Goal: Task Accomplishment & Management: Use online tool/utility

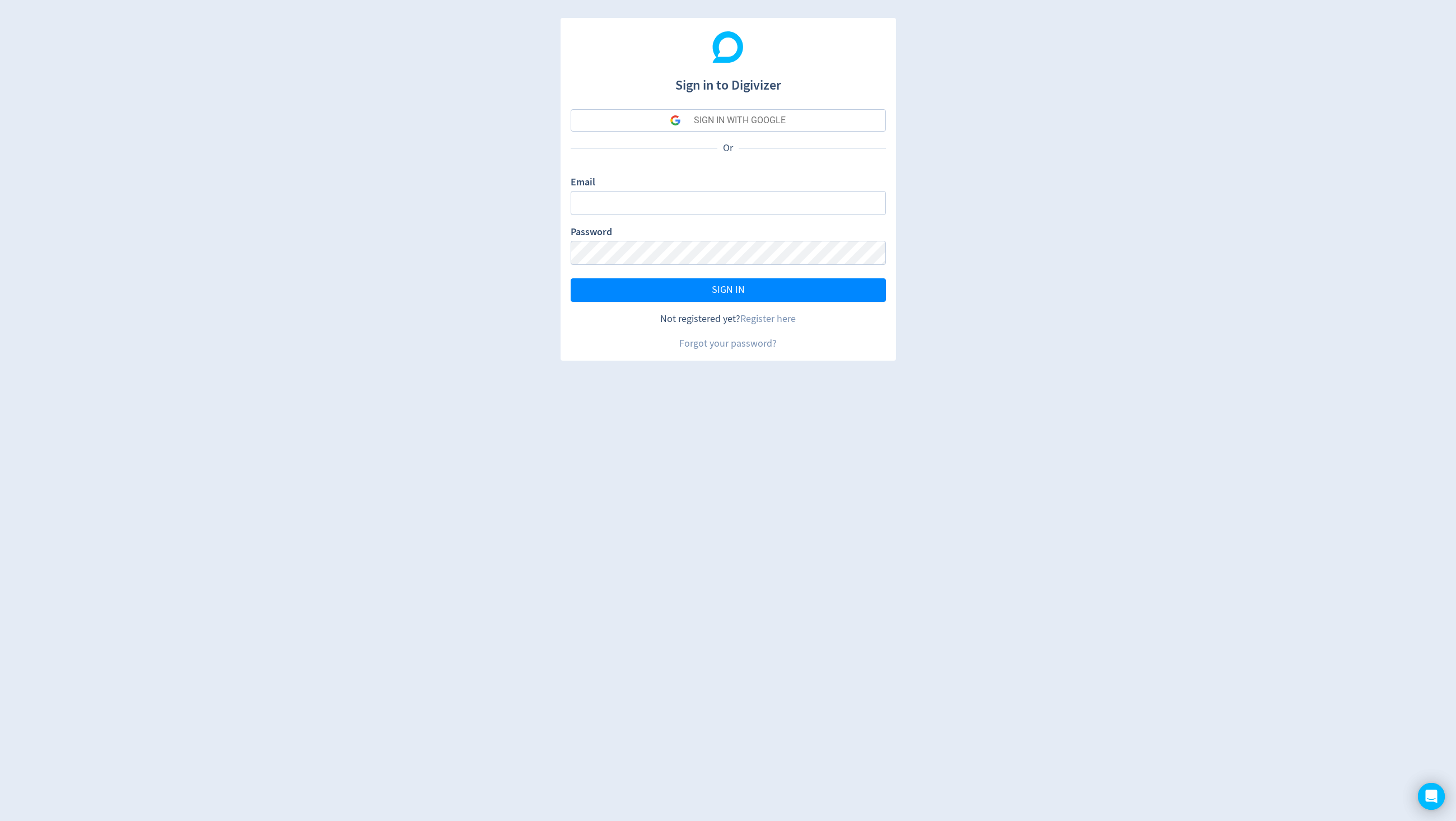
click at [705, 120] on div "SIGN IN WITH GOOGLE" at bounding box center [739, 120] width 92 height 23
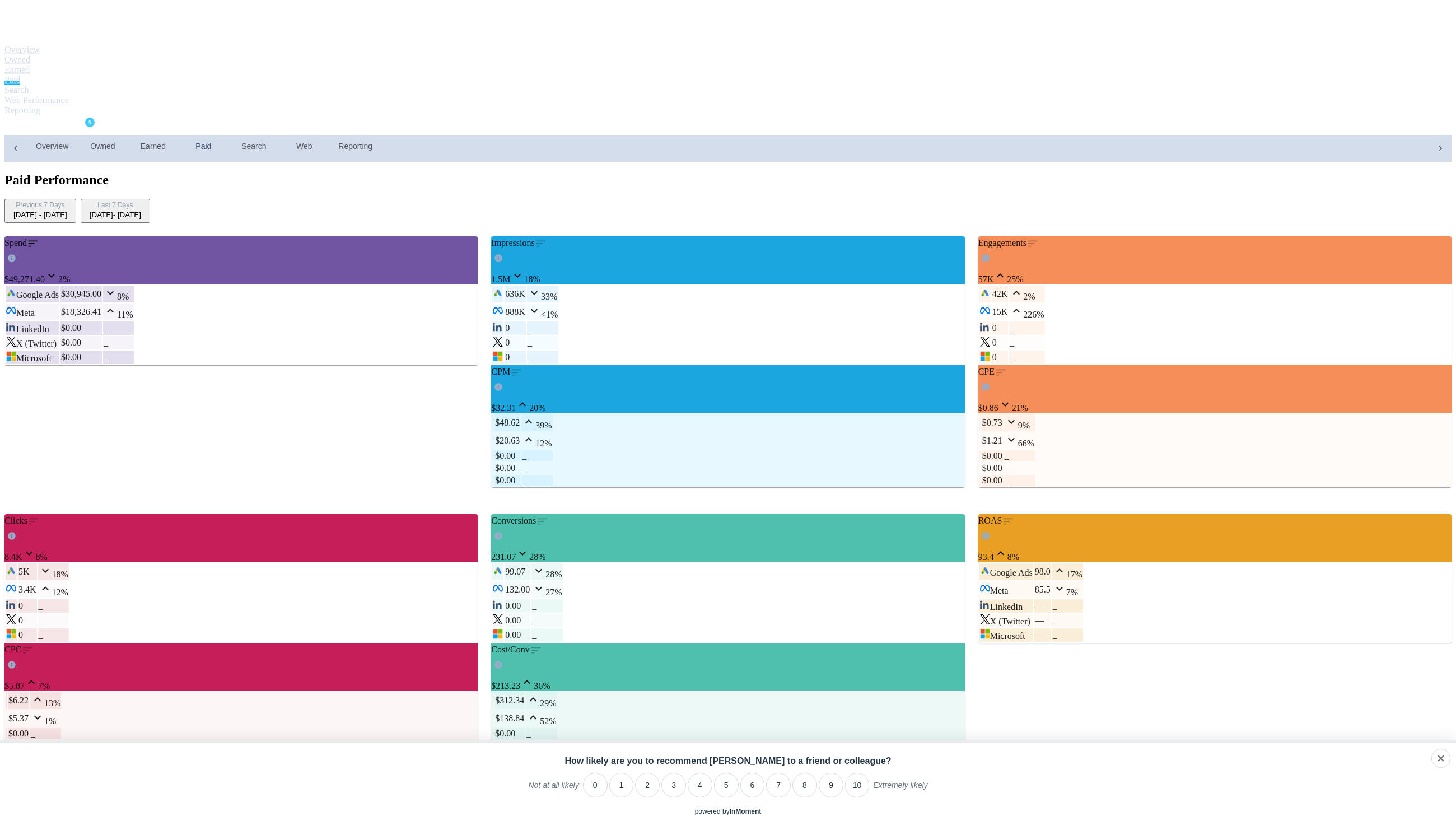
click at [114, 218] on div "Digivizer Logo Mark Digivizer Logo Overview Owned Earned Paid Search Web Perfor…" at bounding box center [728, 809] width 1447 height 1609
click at [61, 117] on span "IMB Bank" at bounding box center [38, 126] width 44 height 18
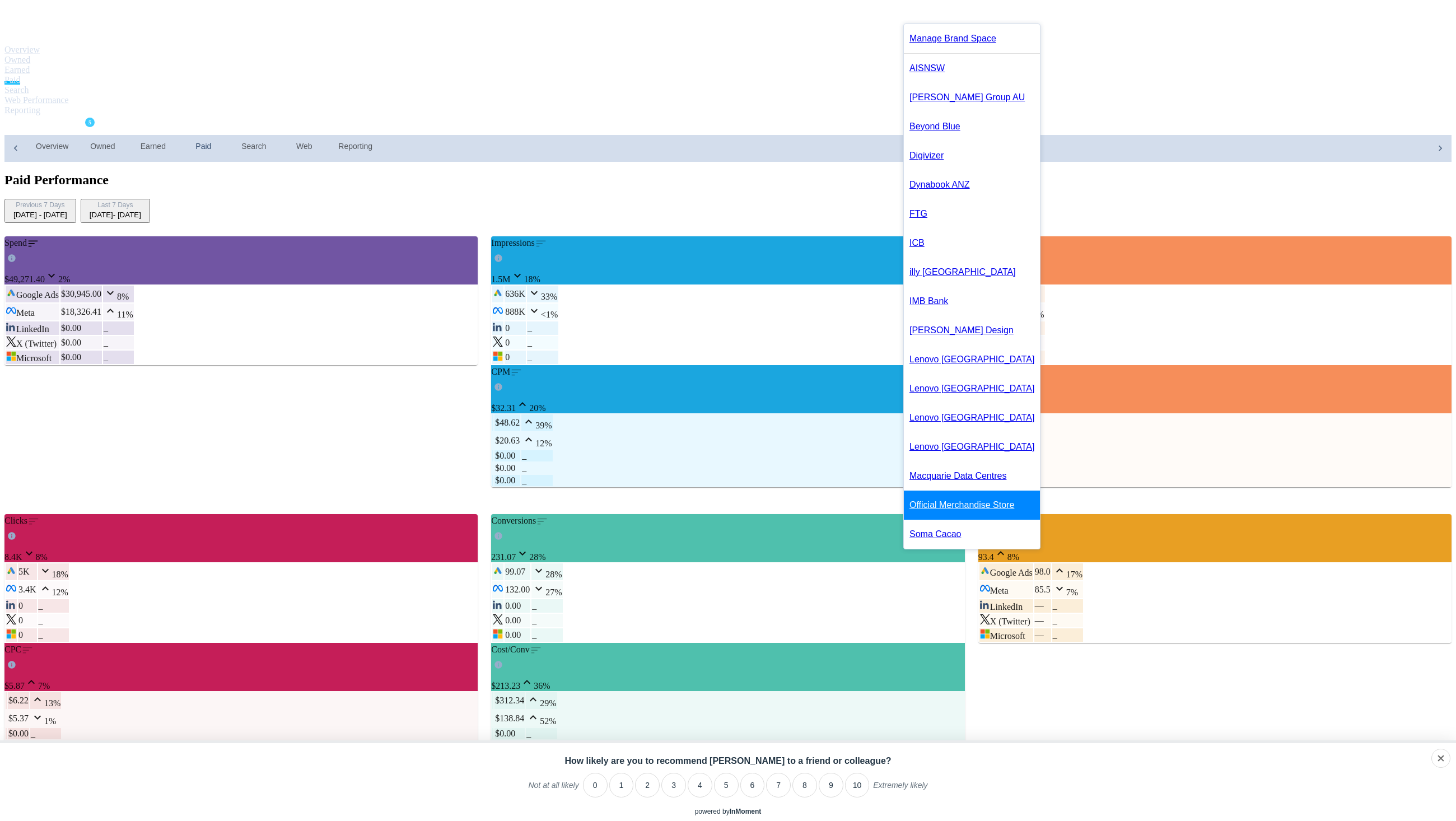
click at [972, 519] on link "Official Merchandise Store" at bounding box center [972, 505] width 136 height 29
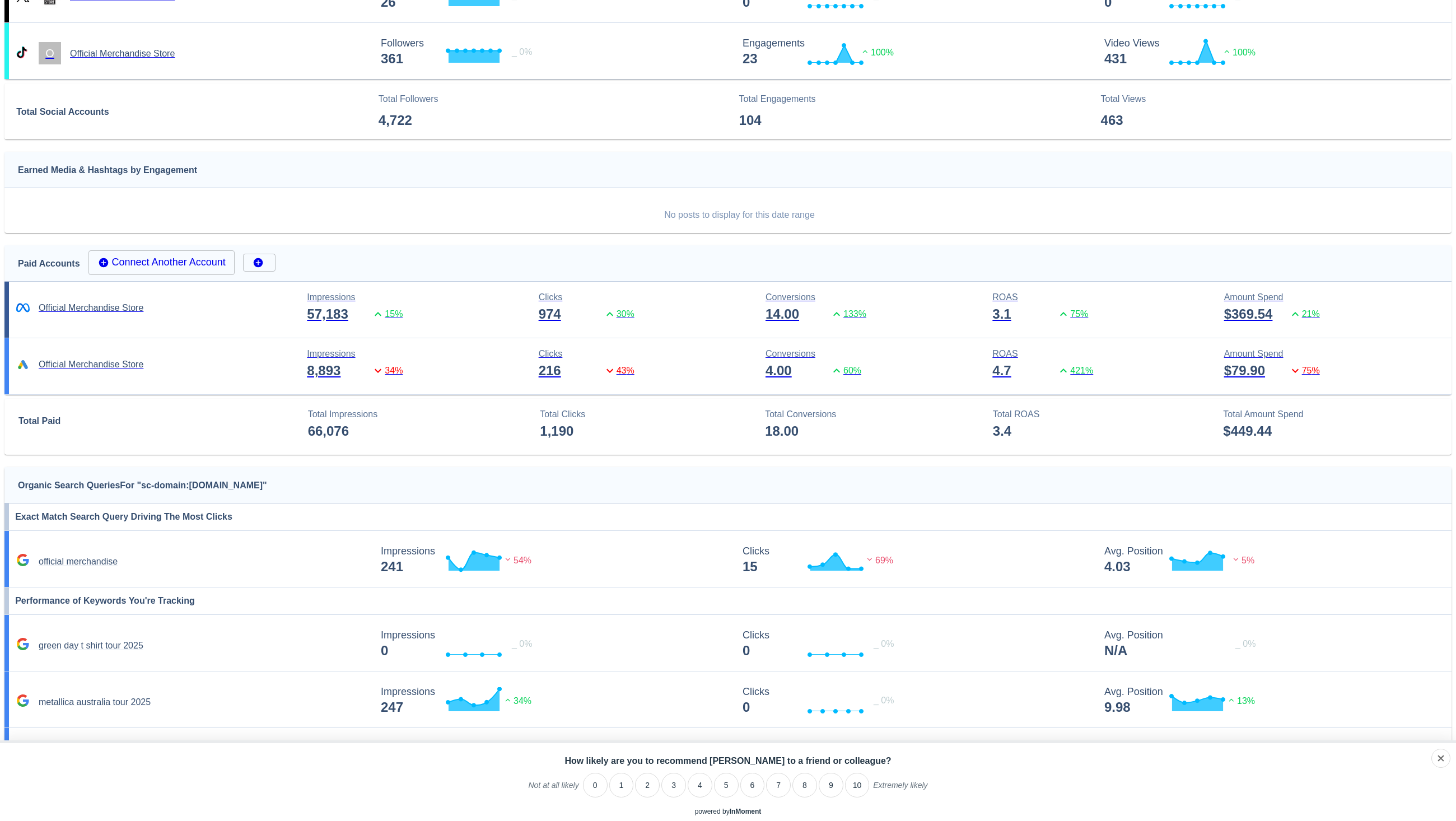
scroll to position [589, 0]
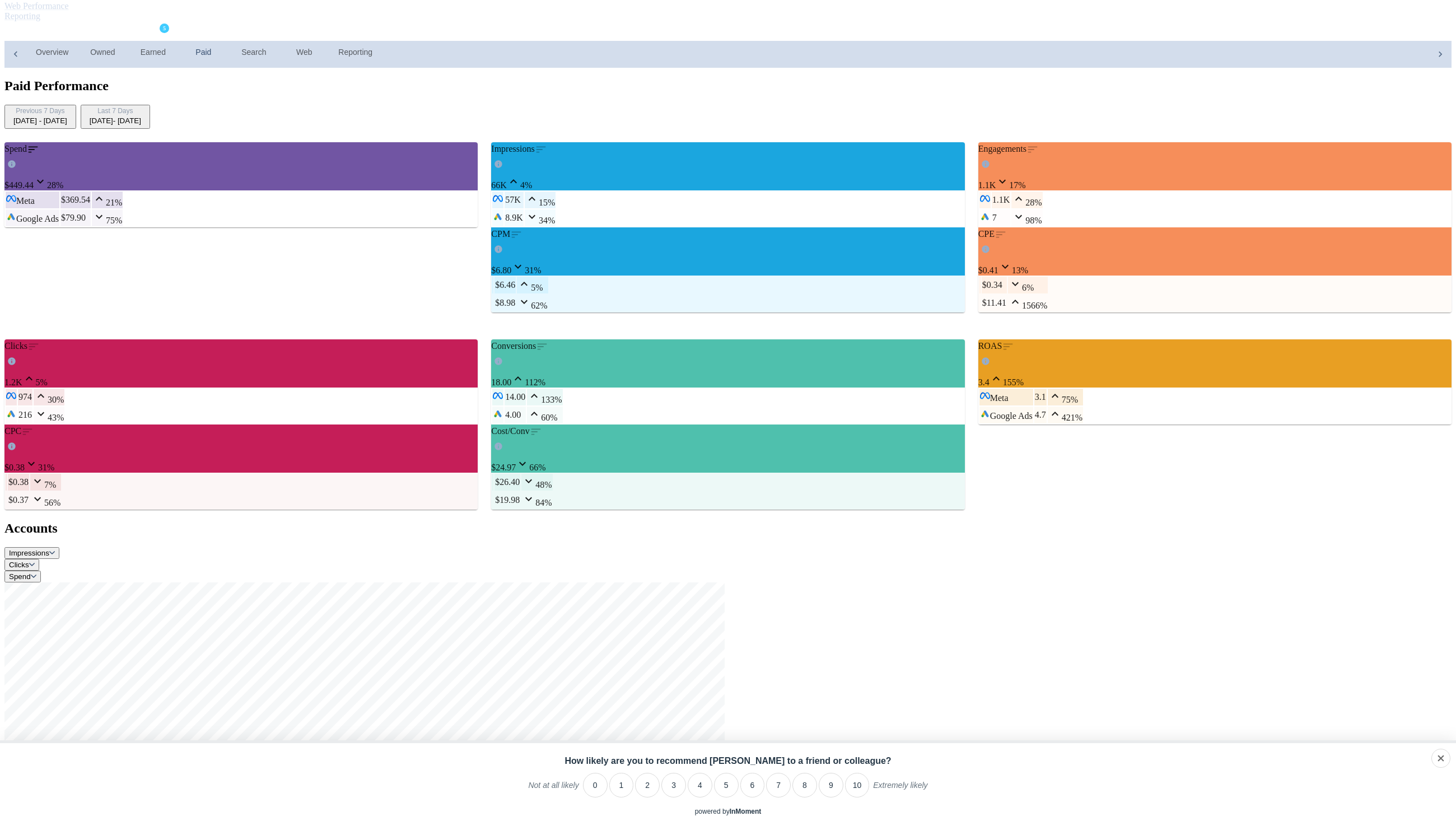
scroll to position [136, 0]
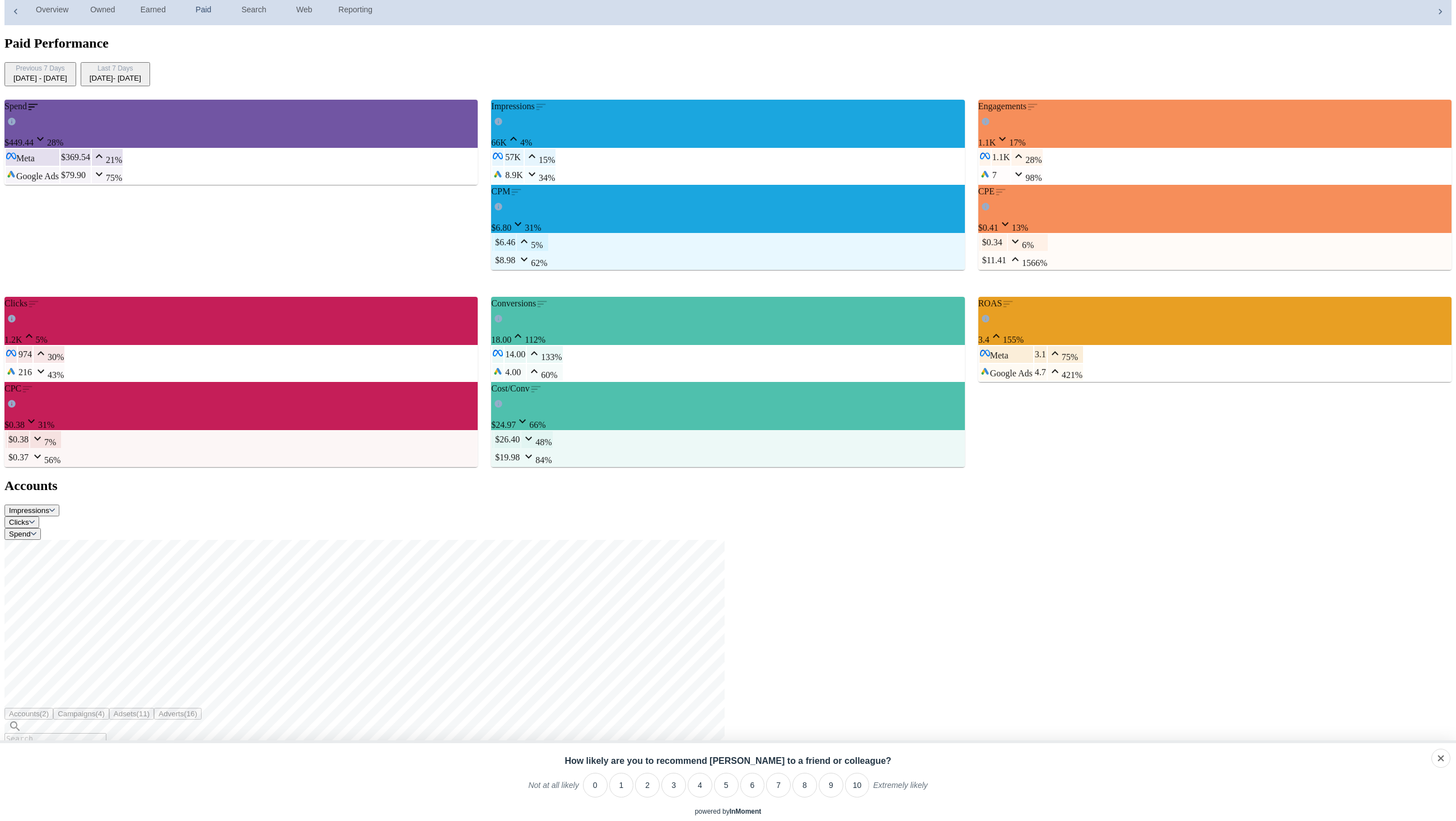
click at [54, 506] on span "Impressions" at bounding box center [32, 509] width 46 height 8
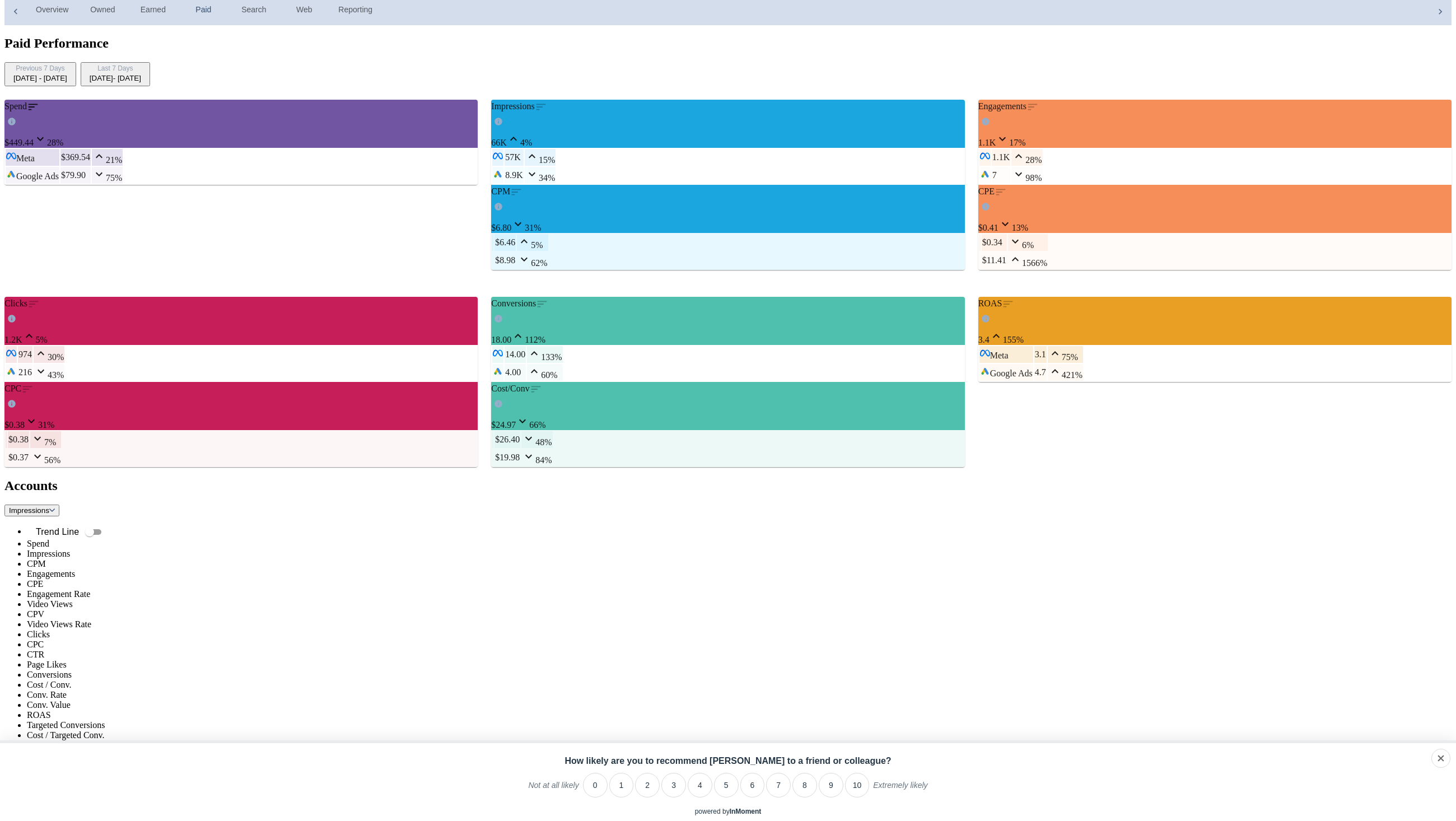
scroll to position [390, 0]
click at [906, 700] on li "Conv. Value" at bounding box center [739, 705] width 1425 height 10
click at [54, 506] on span "Conv. Value" at bounding box center [32, 509] width 45 height 8
click at [39, 820] on button "Clicks" at bounding box center [22, 826] width 35 height 12
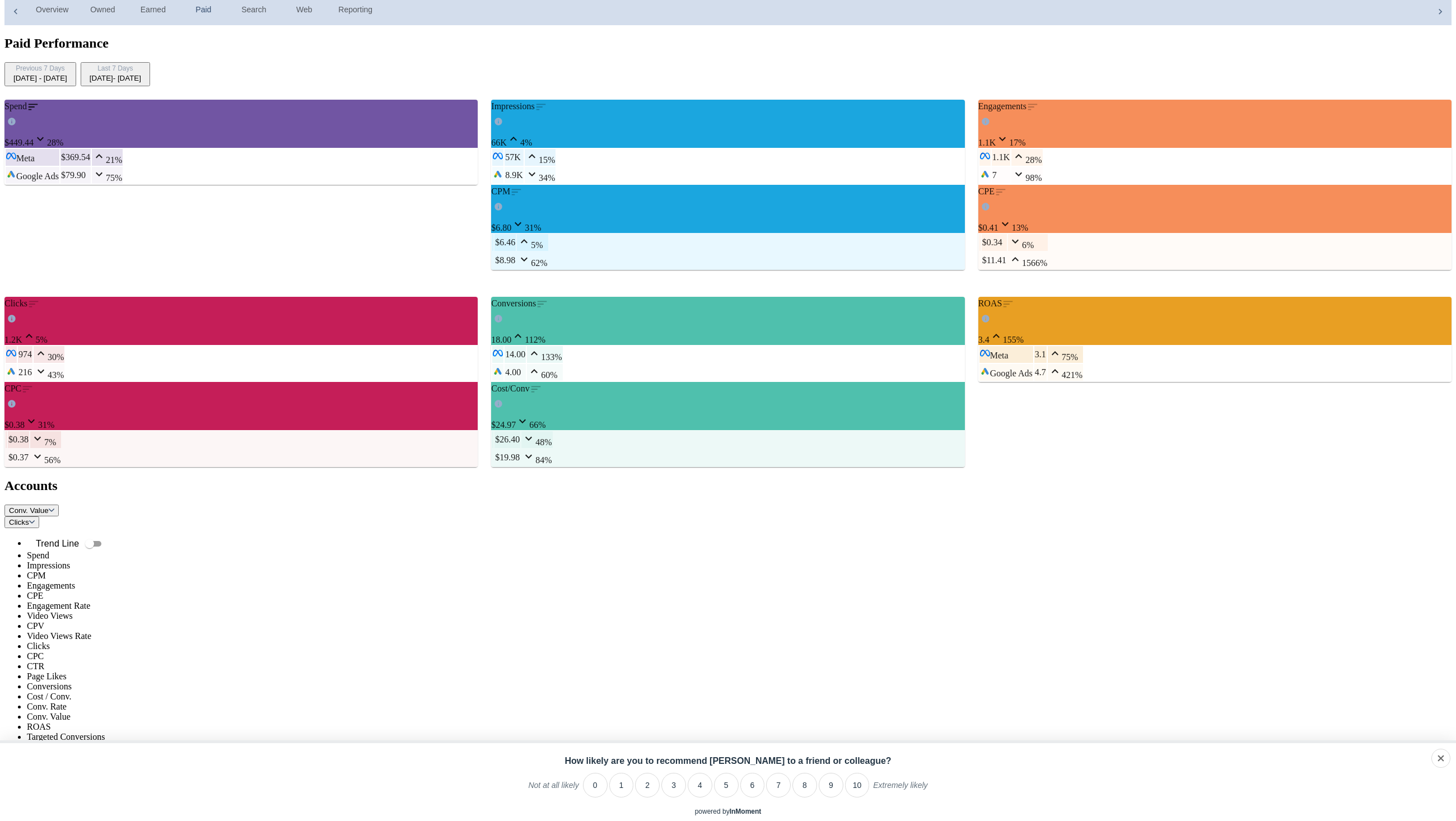
scroll to position [429, 0]
click at [960, 722] on li "ROAS" at bounding box center [739, 727] width 1425 height 10
click at [141, 64] on div "Last 7 Days" at bounding box center [115, 69] width 52 height 9
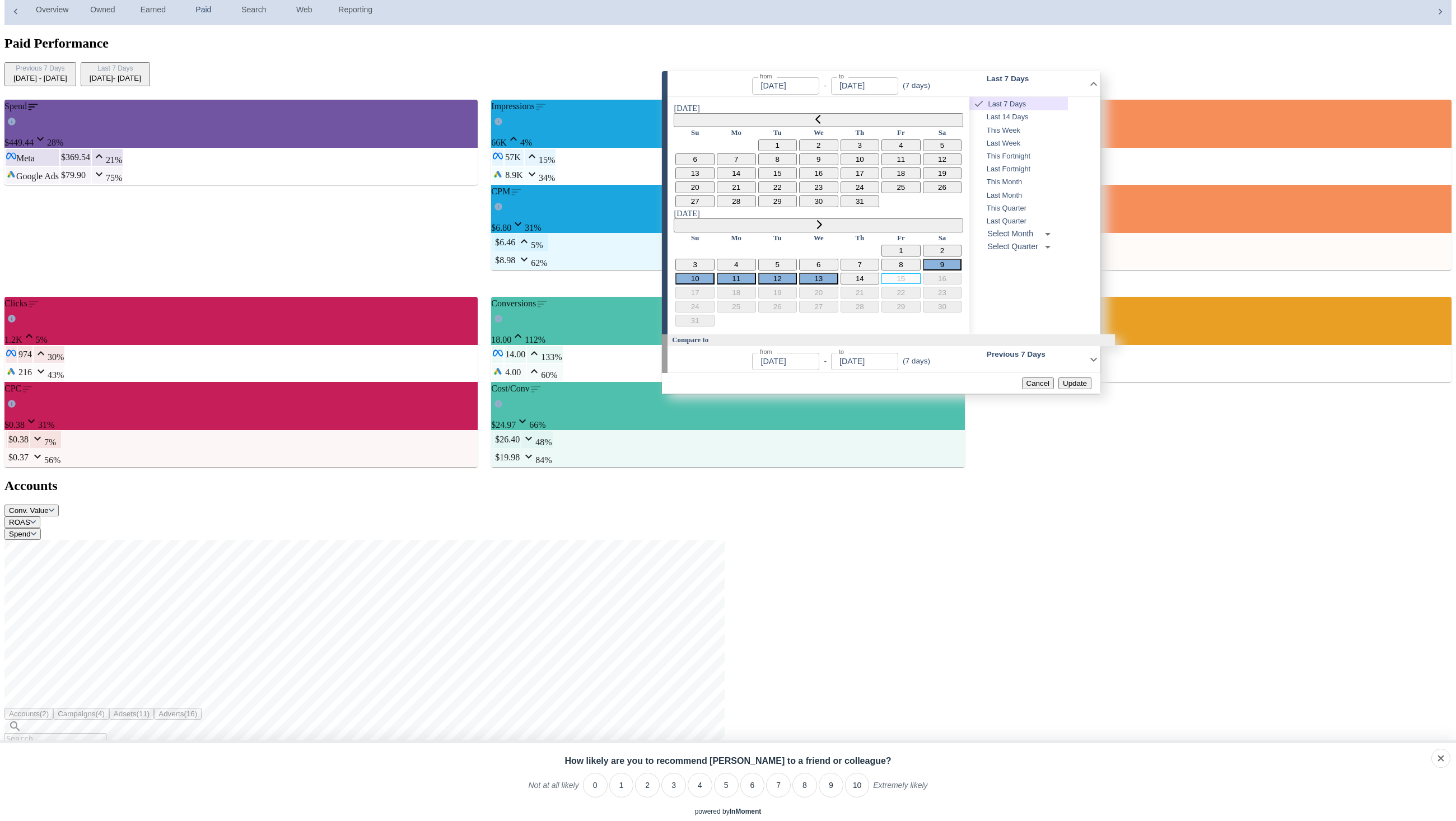
click at [880, 272] on button "14" at bounding box center [860, 278] width 39 height 12
type input "Aug 14, 2025"
click at [1080, 379] on span "Update" at bounding box center [1075, 382] width 25 height 8
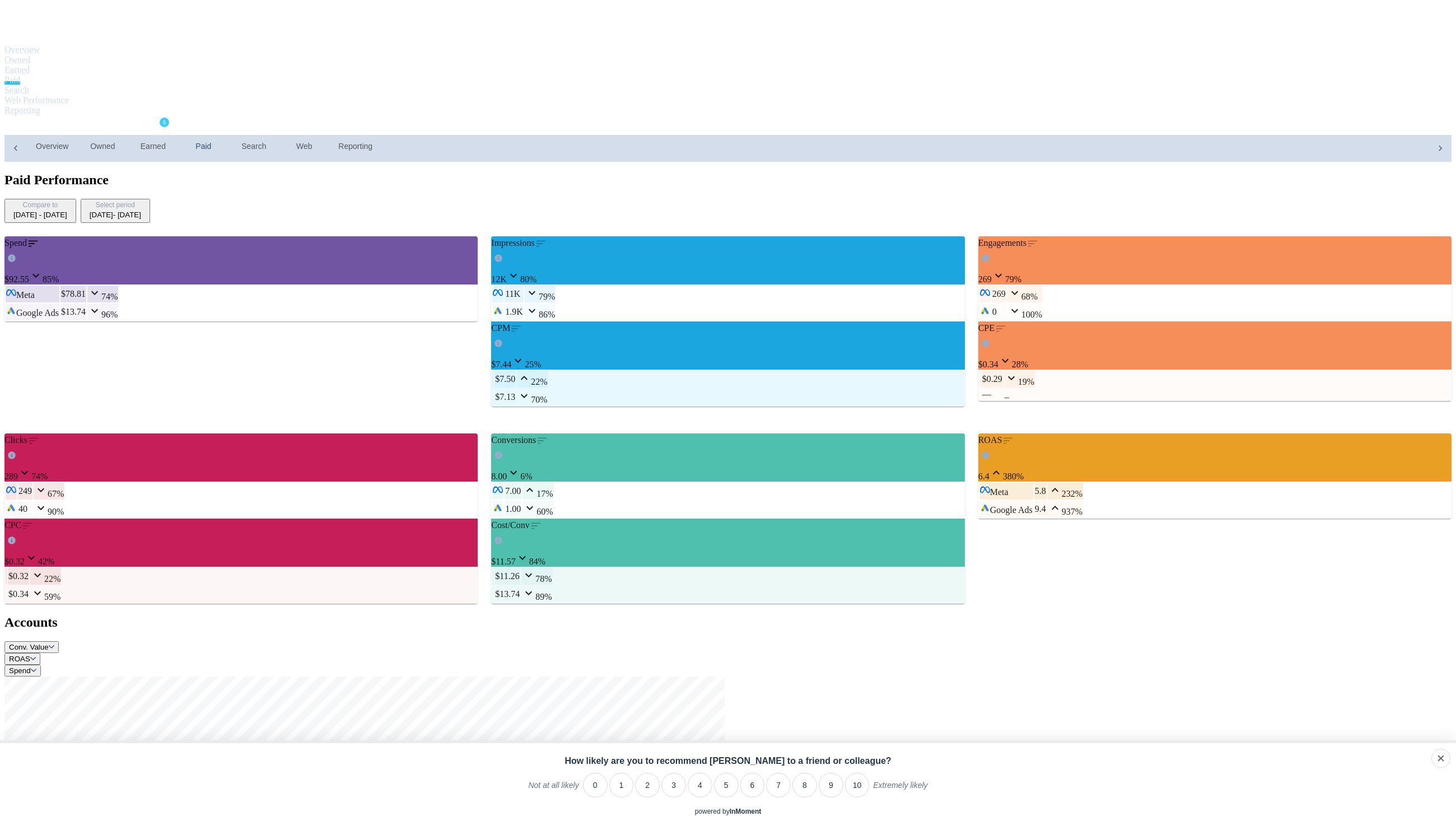
click at [141, 201] on div "Select period" at bounding box center [115, 205] width 52 height 9
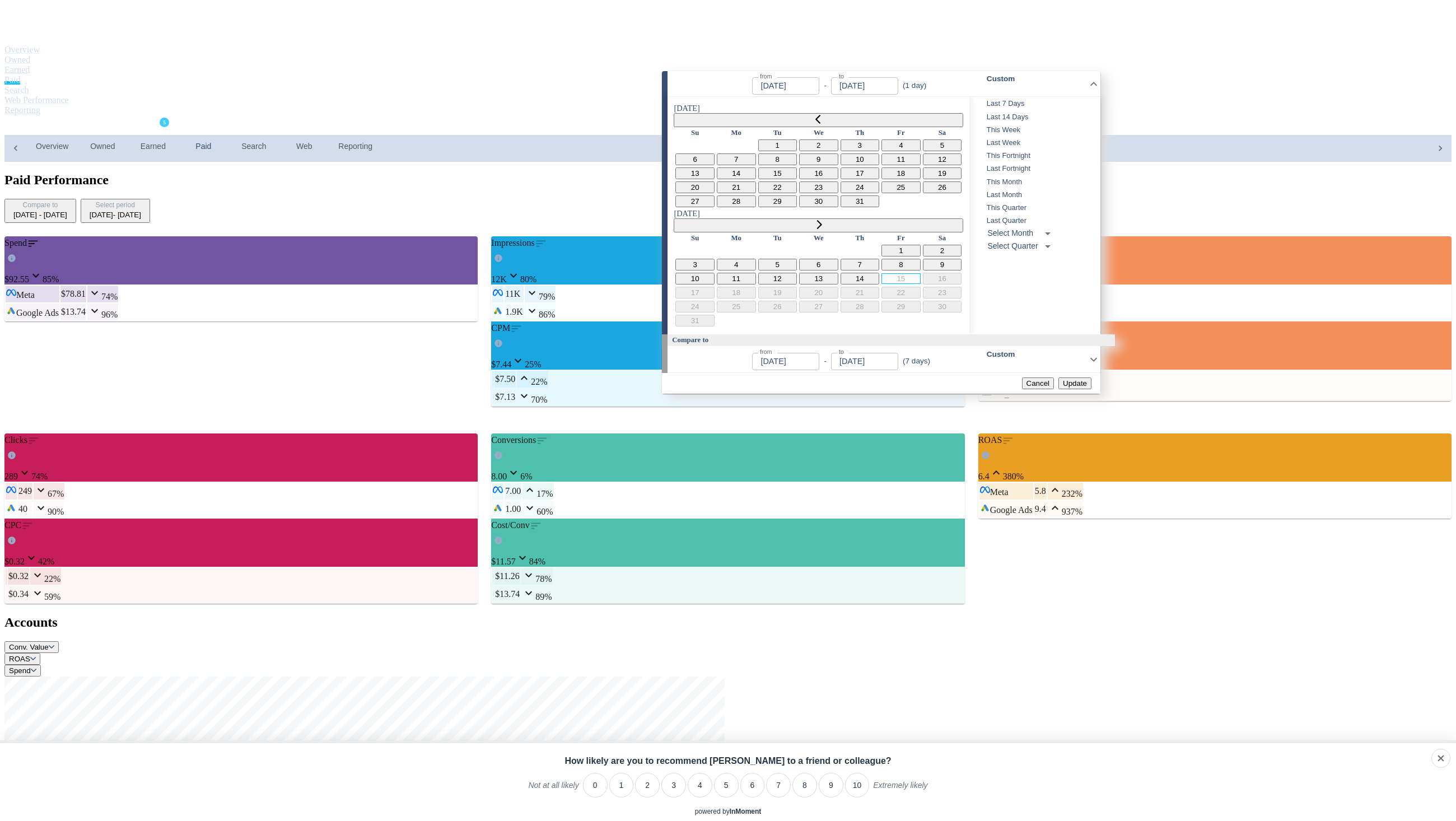
click at [838, 272] on button "13" at bounding box center [818, 278] width 39 height 12
type input "Aug 13, 2025"
click at [880, 272] on button "14" at bounding box center [860, 278] width 39 height 12
type input "Aug 14, 2025"
type input "Aug 11, 2025"
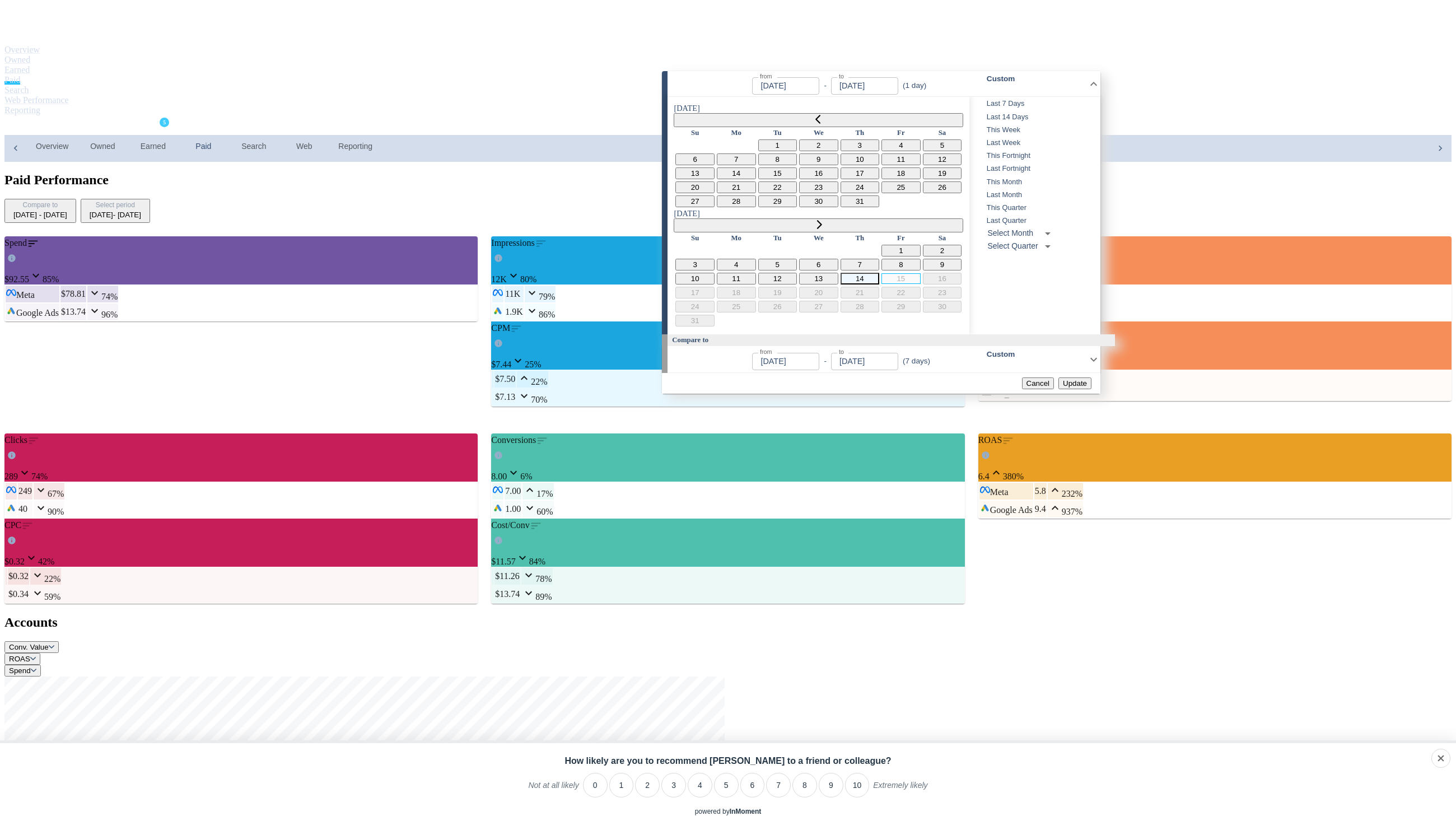
type input "Aug 12, 2025"
click at [1076, 379] on span "Update" at bounding box center [1075, 382] width 25 height 8
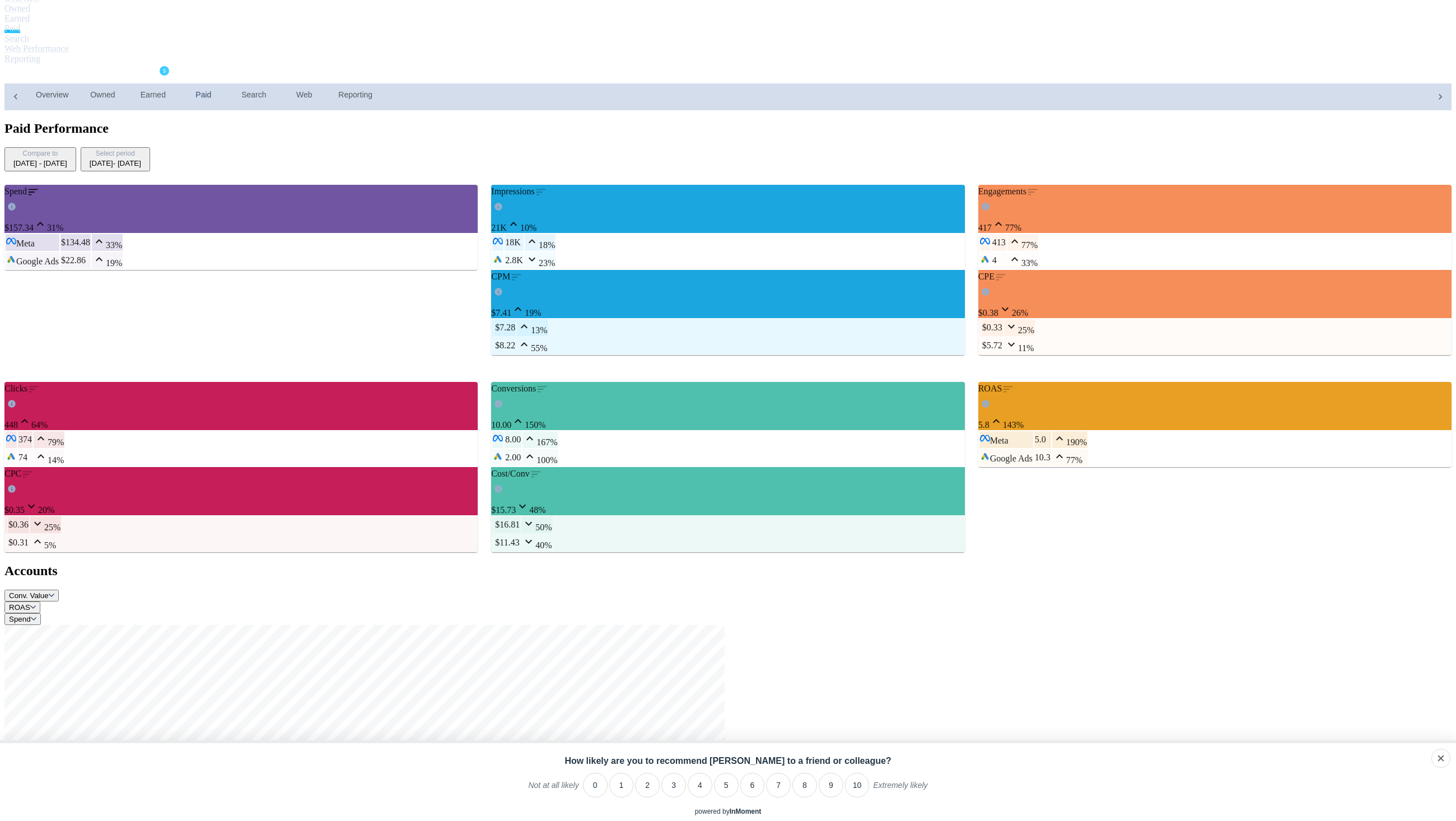
click at [141, 159] on div "Aug 13, 2025 - Aug 14, 2025" at bounding box center [115, 163] width 52 height 8
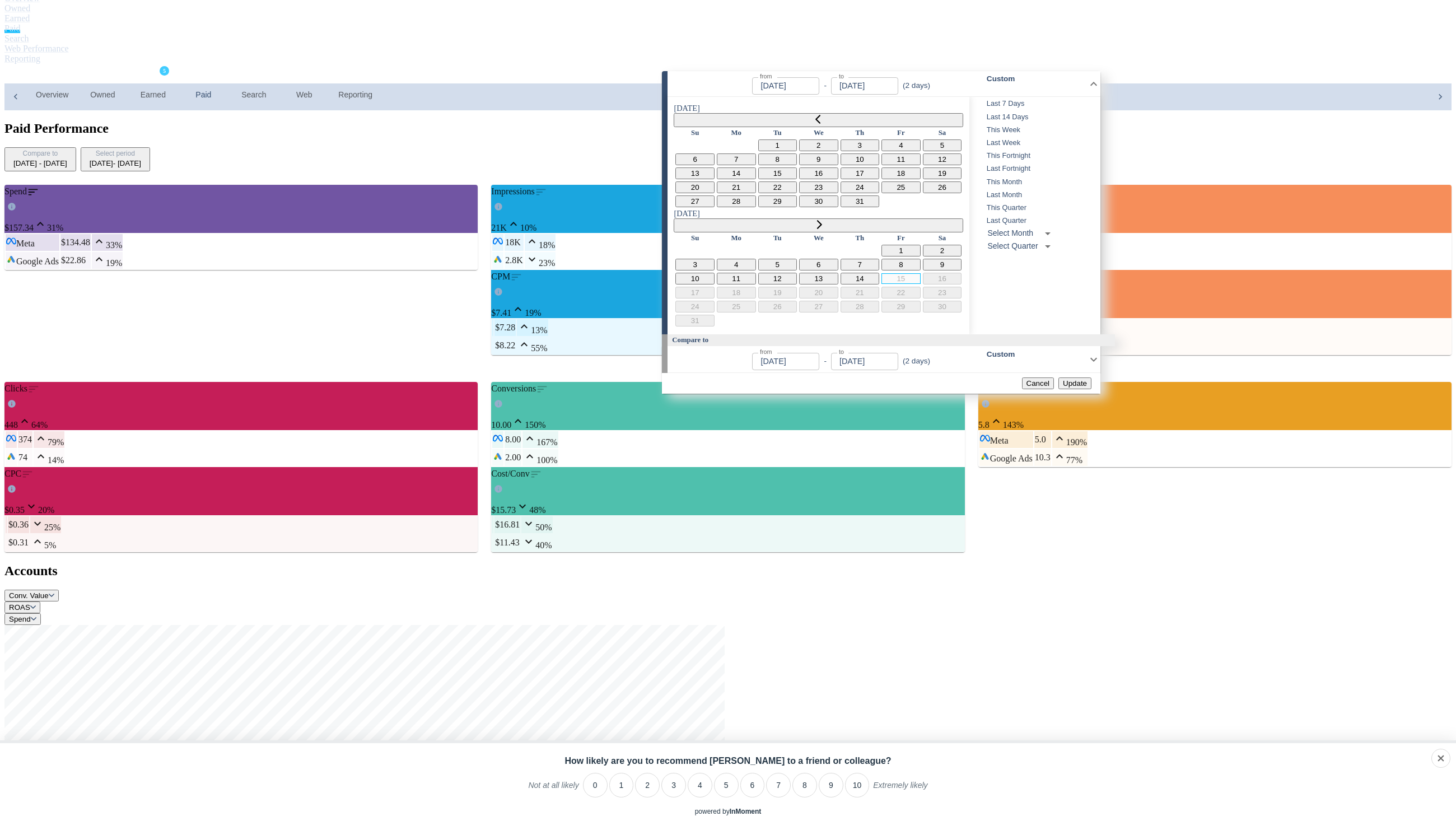
click at [880, 272] on button "14" at bounding box center [860, 278] width 39 height 12
type input "Aug 14, 2025"
click at [1075, 379] on span "Update" at bounding box center [1075, 382] width 25 height 8
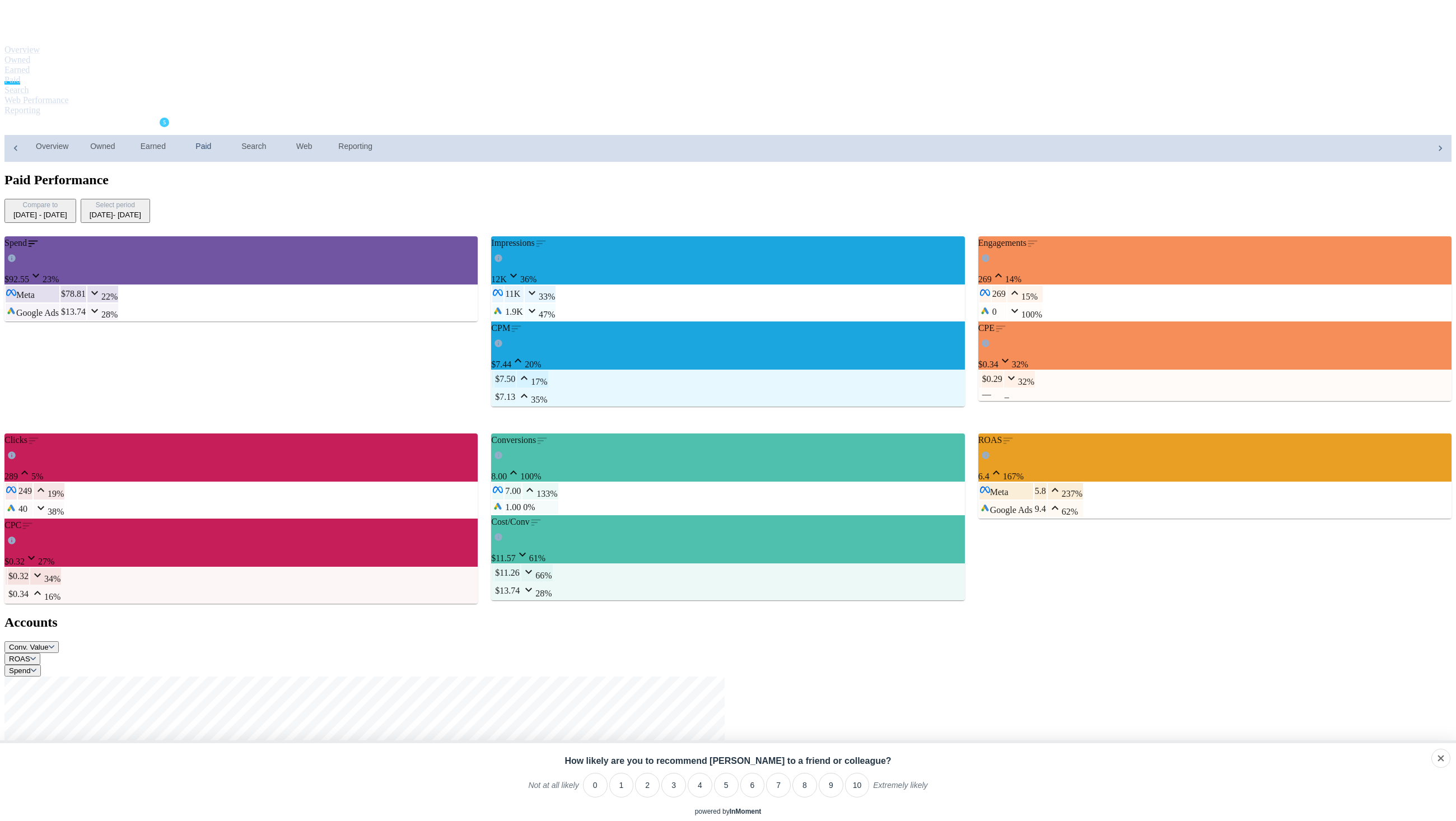
scroll to position [205, 0]
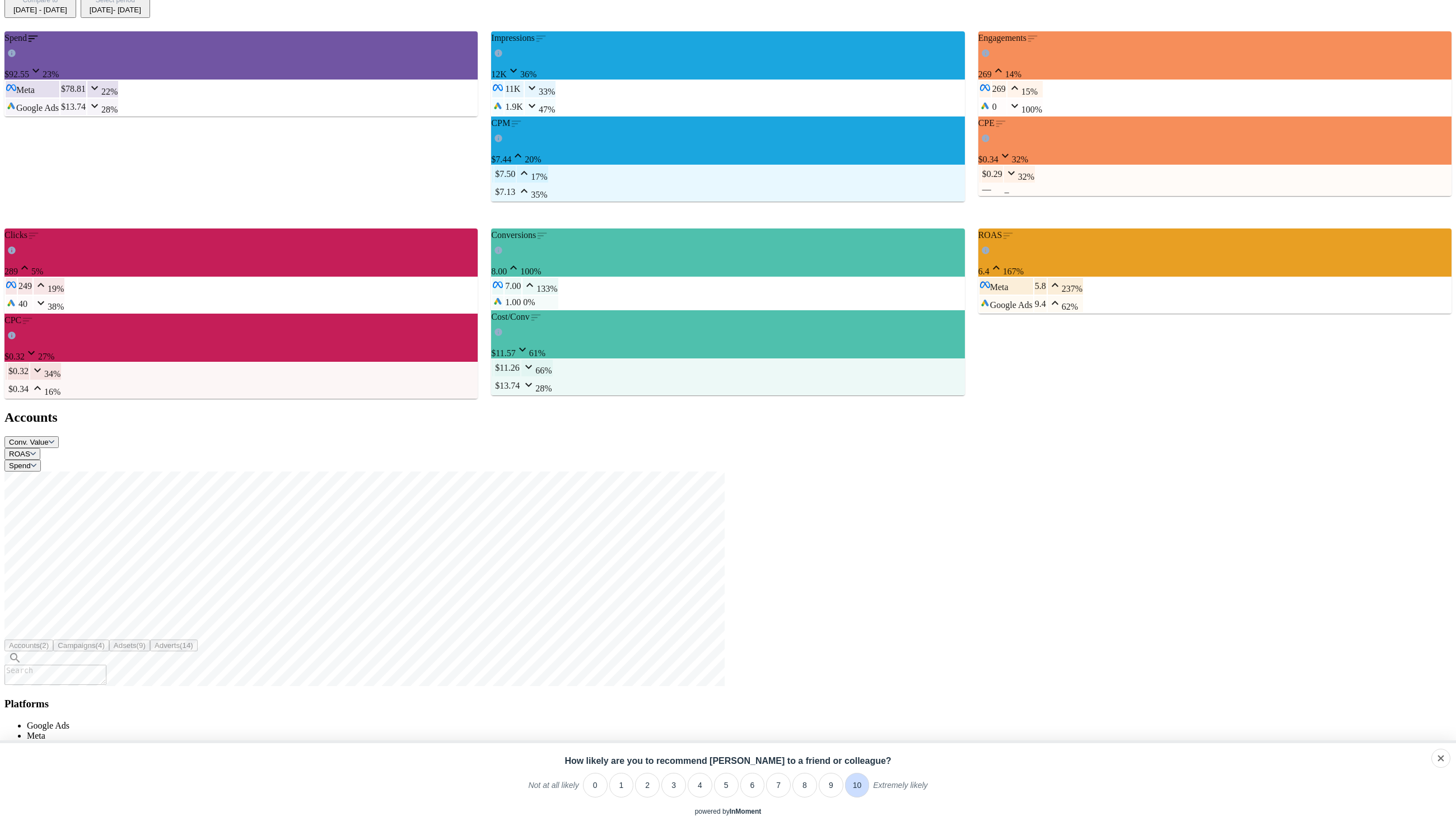
click at [853, 775] on li "10" at bounding box center [857, 785] width 25 height 25
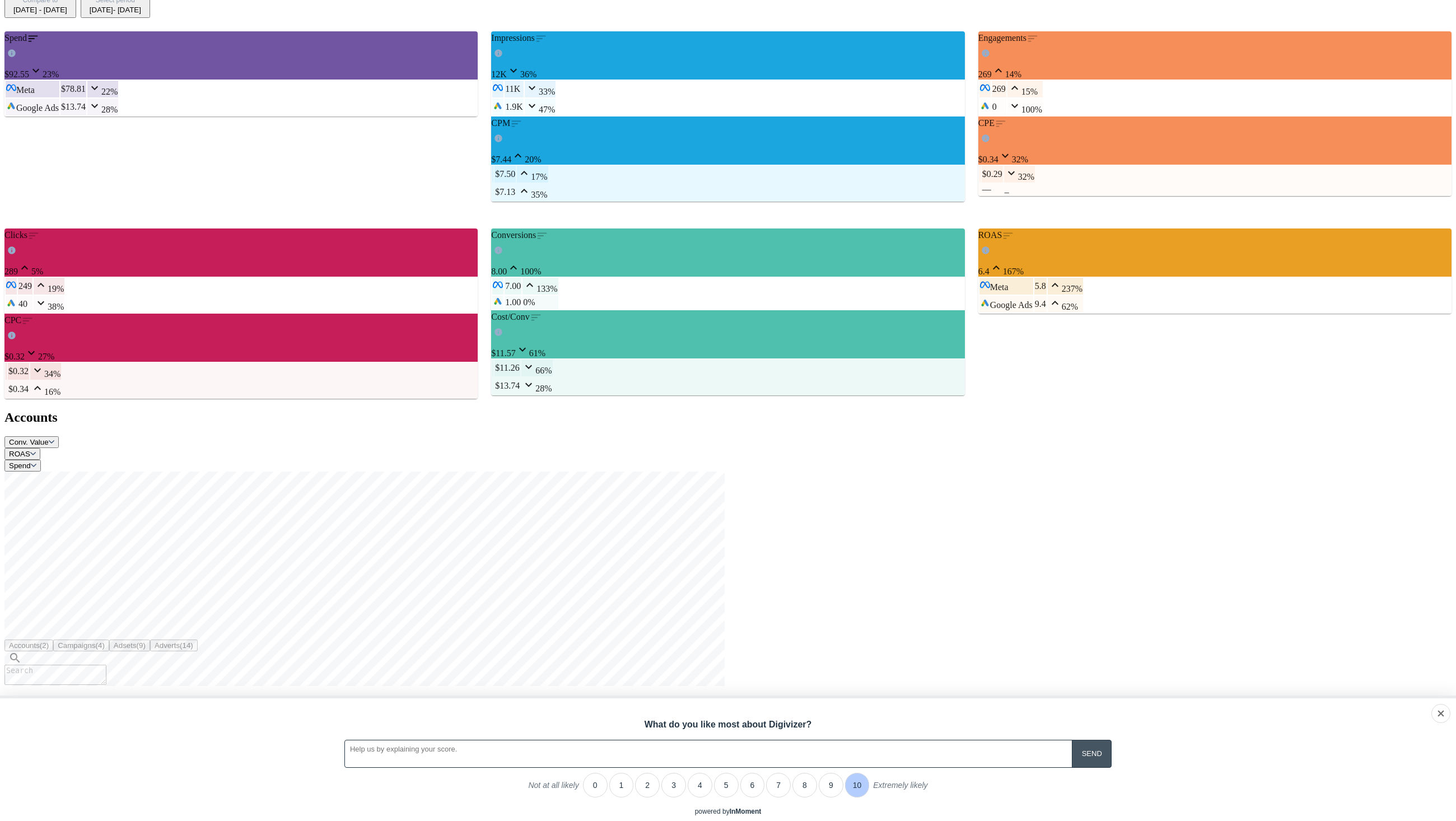
click at [1085, 744] on input "A feedback form has popped up." at bounding box center [1092, 754] width 40 height 27
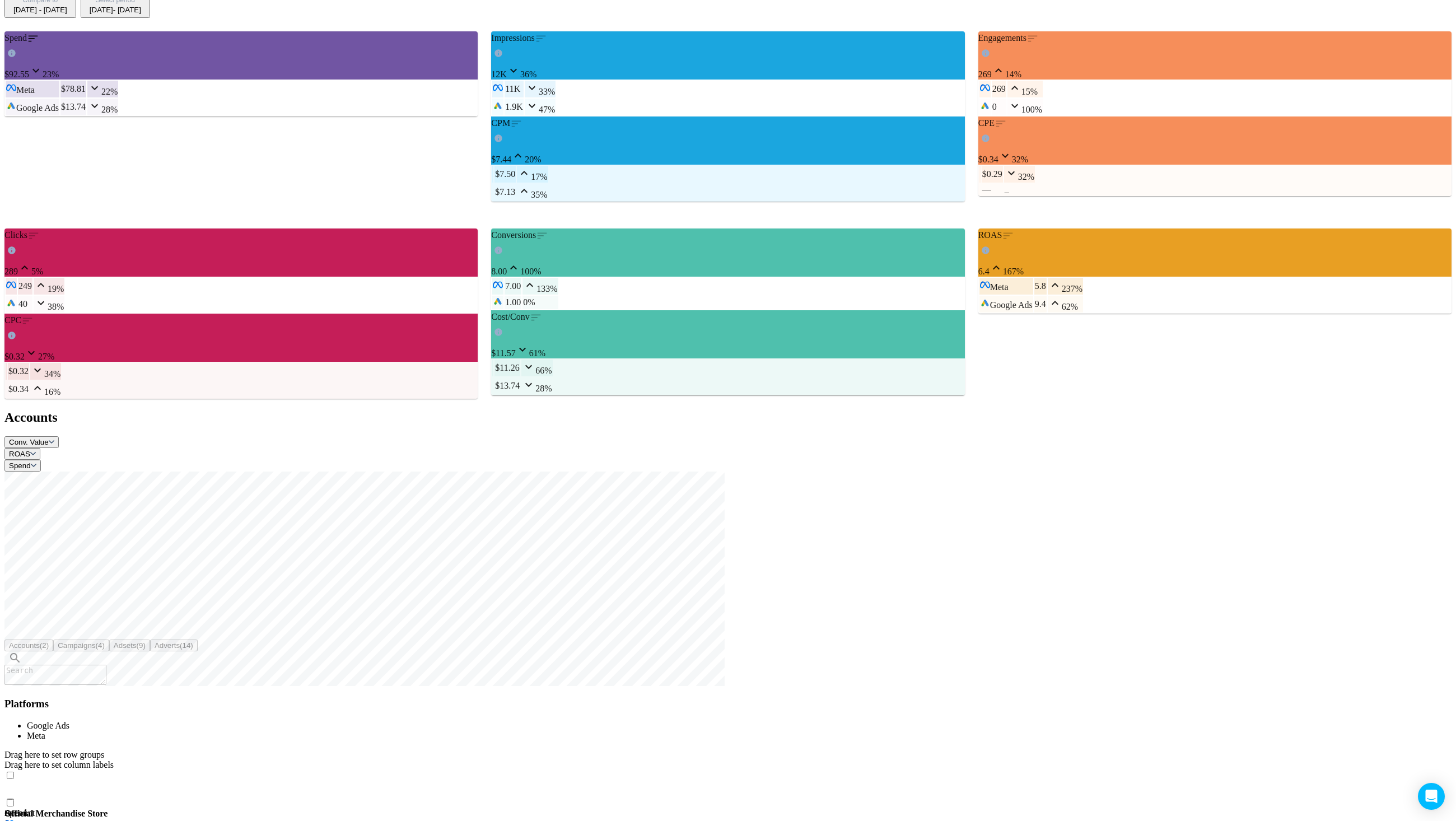
click at [854, 784] on div "Spend $92.55 23 % Logo of Meta Platforms -- Graphic created by Detmar Owen * Me…" at bounding box center [728, 567] width 1447 height 1125
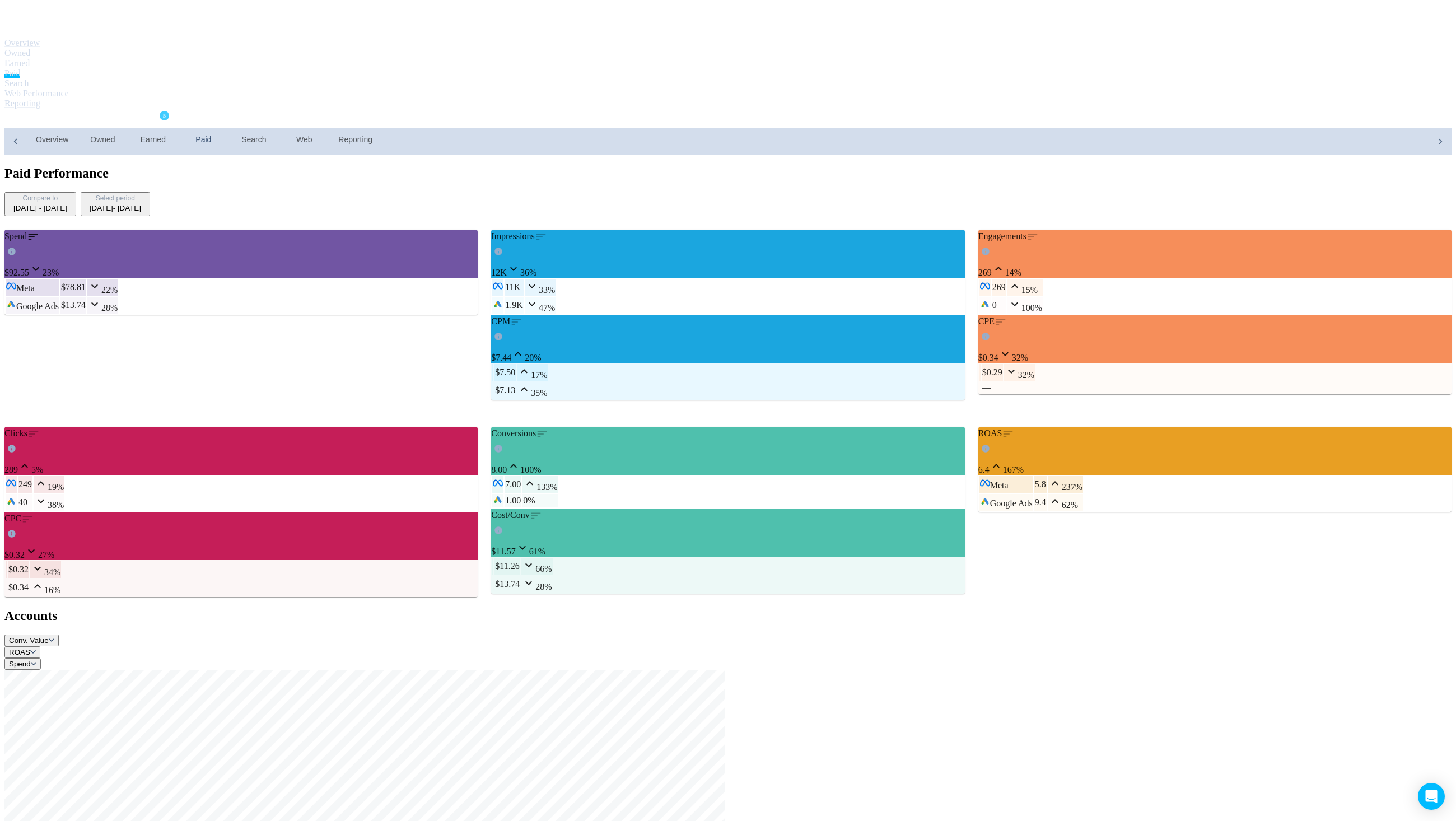
scroll to position [0, 0]
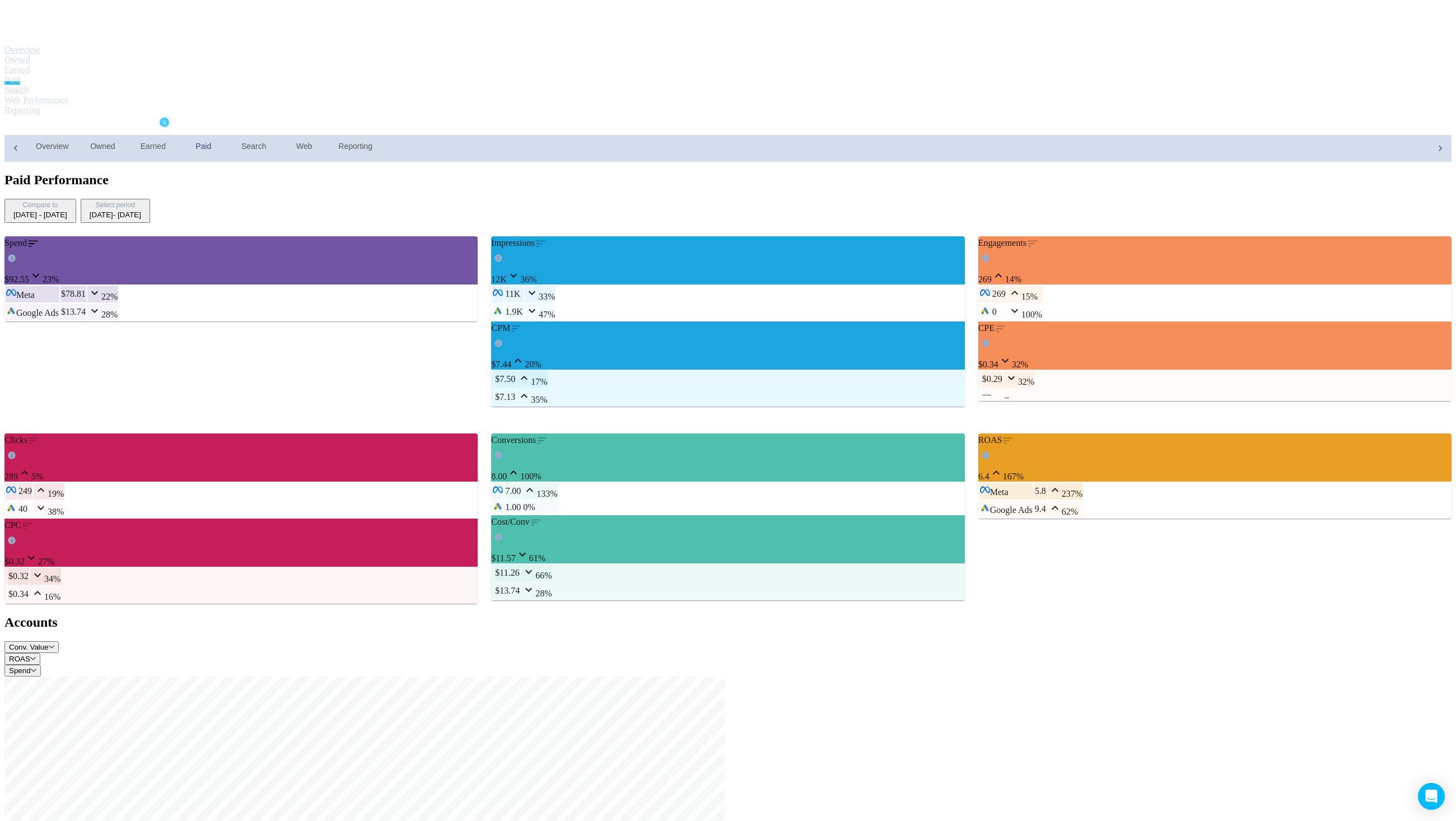
click at [40, 45] on link "Overview" at bounding box center [22, 49] width 35 height 9
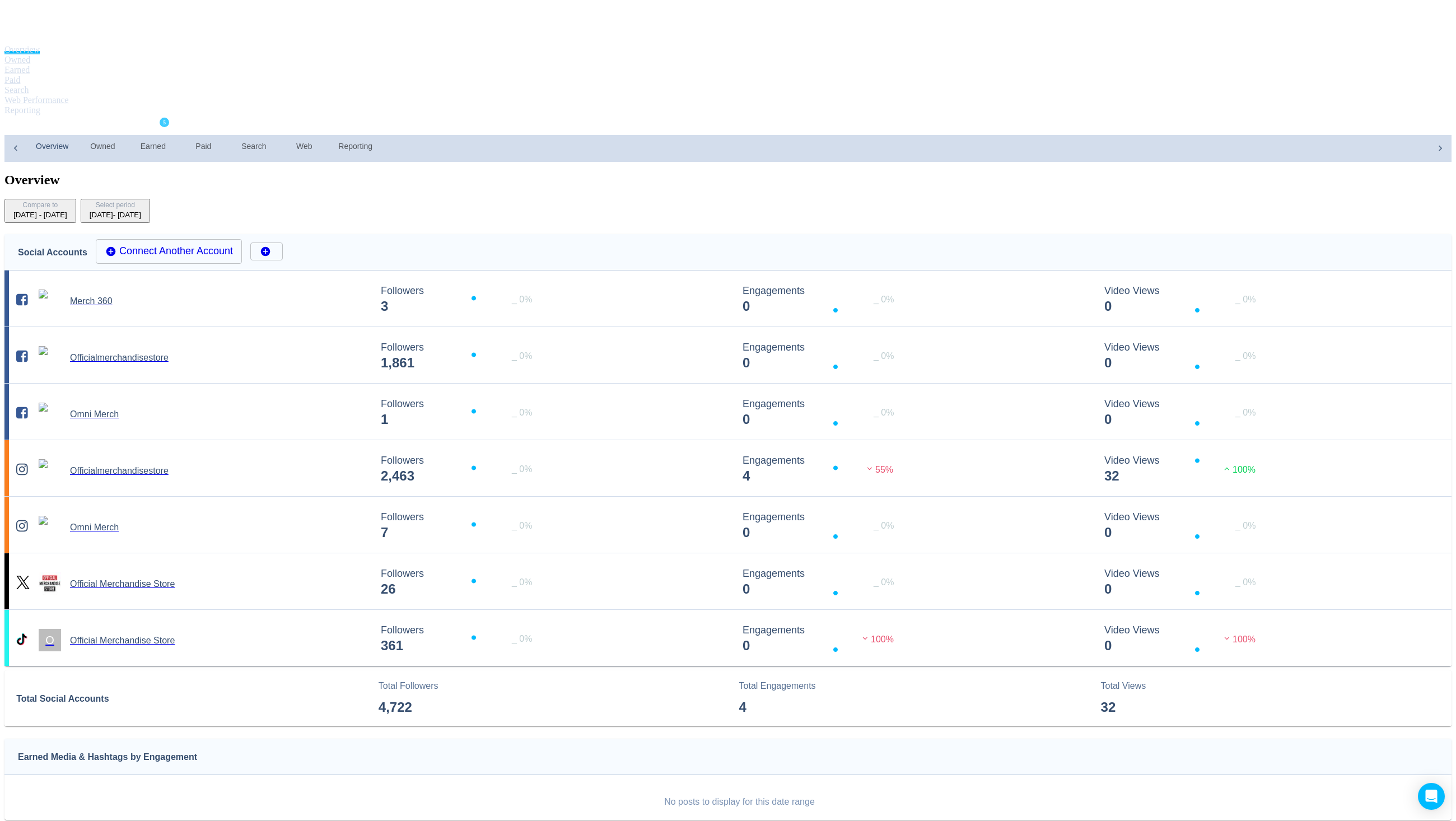
click at [20, 75] on link "Paid" at bounding box center [12, 80] width 15 height 9
